Goal: Transaction & Acquisition: Subscribe to service/newsletter

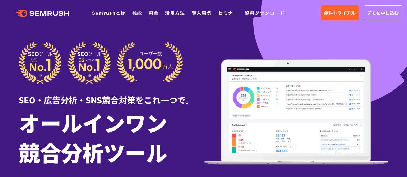
click at [152, 13] on link "料金" at bounding box center [154, 13] width 10 height 6
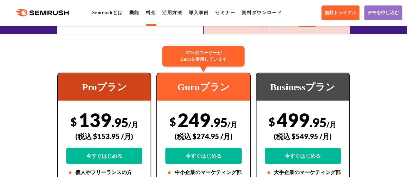
scroll to position [32, 0]
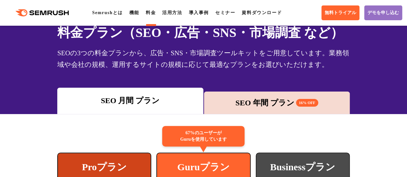
click at [274, 108] on div "SEO 年間 プラン 16% OFF" at bounding box center [276, 103] width 139 height 12
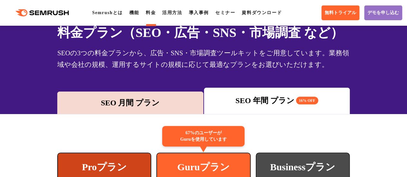
click at [146, 104] on div "SEO 月間 プラン" at bounding box center [129, 103] width 139 height 12
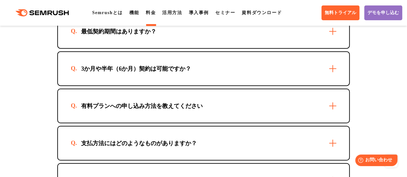
scroll to position [1994, 0]
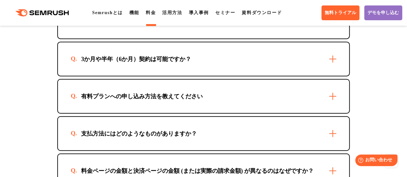
click at [294, 32] on div "最低契約期間はありますか？" at bounding box center [203, 21] width 291 height 33
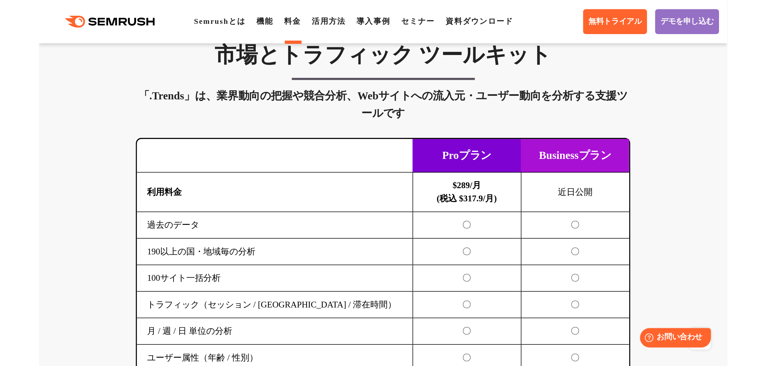
scroll to position [1069, 0]
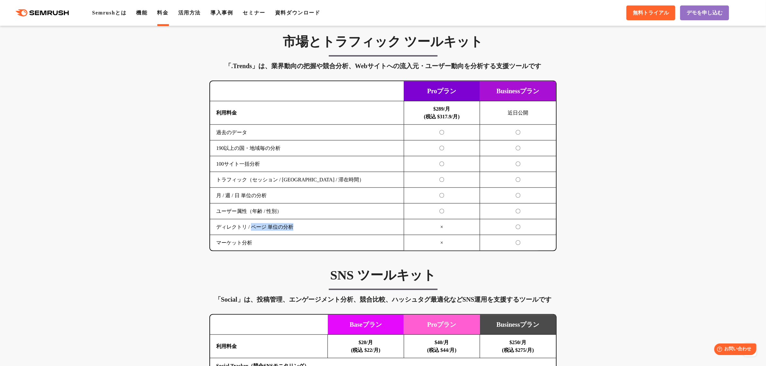
drag, startPoint x: 253, startPoint y: 229, endPoint x: 324, endPoint y: 222, distance: 71.7
click at [295, 177] on td "ディレクトリ / ページ 単位の分析" at bounding box center [307, 227] width 194 height 16
click at [407, 177] on td "〇" at bounding box center [518, 227] width 76 height 16
